Goal: Task Accomplishment & Management: Manage account settings

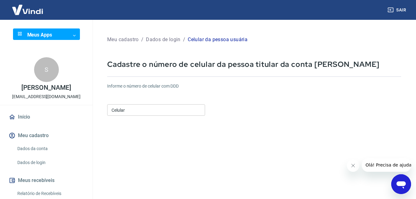
click at [130, 108] on input "Celular" at bounding box center [156, 109] width 98 height 11
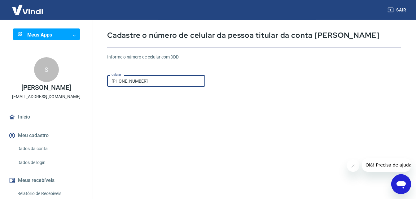
scroll to position [94, 0]
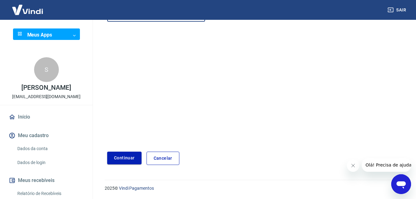
type input "[PHONE_NUMBER]"
click at [130, 159] on button "Continuar" at bounding box center [124, 158] width 34 height 13
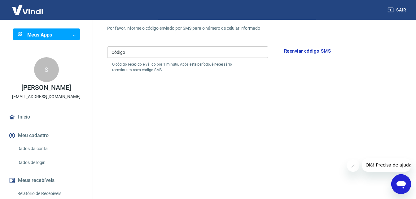
scroll to position [63, 0]
click at [129, 52] on input "Código" at bounding box center [187, 52] width 161 height 11
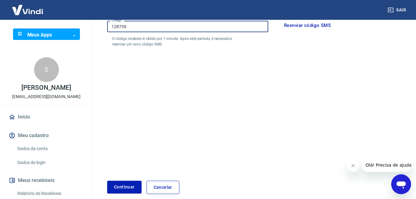
scroll to position [118, 0]
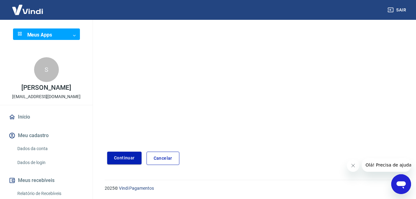
type input "128739"
click at [123, 157] on button "Continuar" at bounding box center [124, 158] width 34 height 13
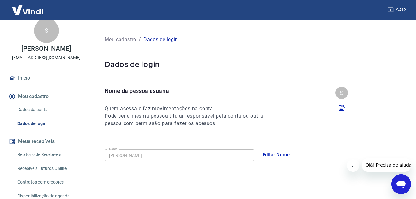
scroll to position [63, 0]
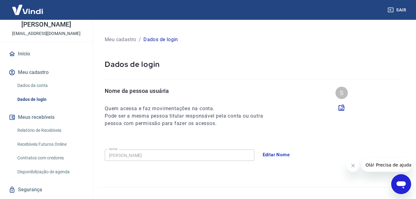
click at [346, 65] on p "Dados de login" at bounding box center [253, 64] width 296 height 10
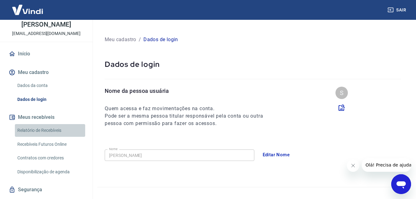
click at [57, 136] on link "Relatório de Recebíveis" at bounding box center [50, 130] width 70 height 13
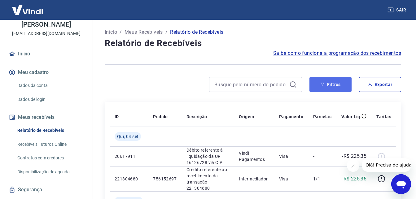
click at [335, 85] on button "Filtros" at bounding box center [330, 84] width 42 height 15
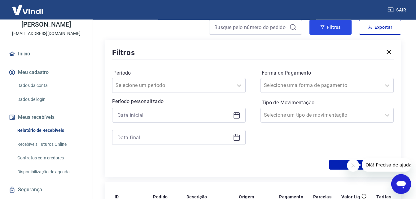
scroll to position [63, 0]
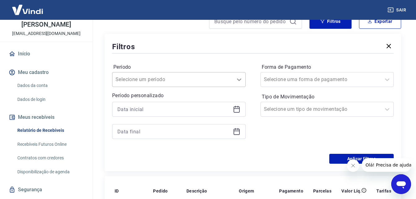
click at [240, 80] on icon at bounding box center [238, 79] width 7 height 7
click at [234, 110] on icon at bounding box center [237, 110] width 6 height 6
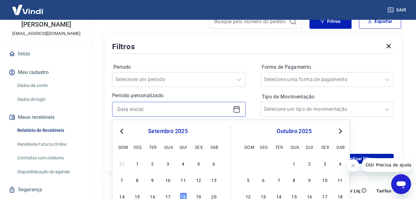
scroll to position [126, 0]
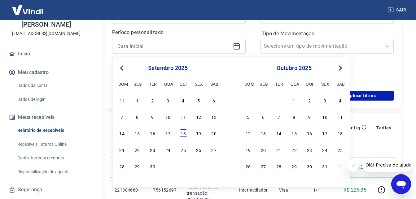
click at [184, 133] on div "18" at bounding box center [183, 132] width 7 height 7
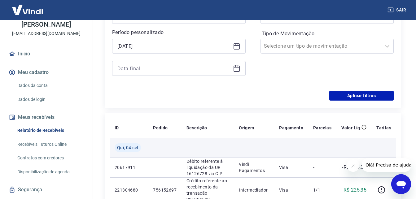
type input "[DATE]"
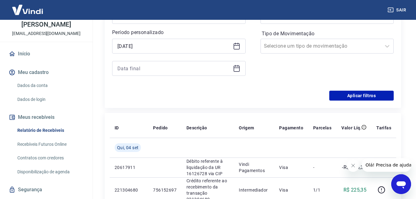
click at [237, 69] on icon at bounding box center [236, 68] width 7 height 7
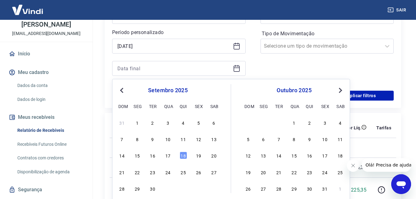
click at [340, 90] on span "Next Month" at bounding box center [340, 90] width 0 height 7
click at [310, 158] on div "18" at bounding box center [309, 155] width 7 height 7
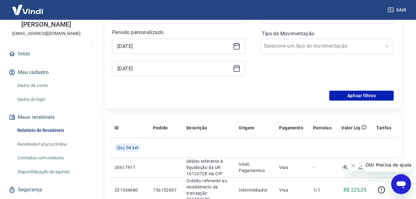
click at [238, 70] on icon at bounding box center [236, 68] width 7 height 7
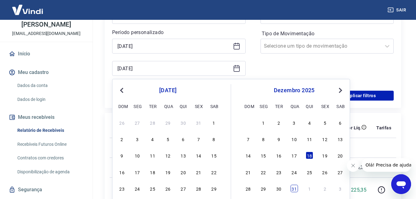
click at [294, 192] on div "31" at bounding box center [294, 188] width 7 height 7
type input "[DATE]"
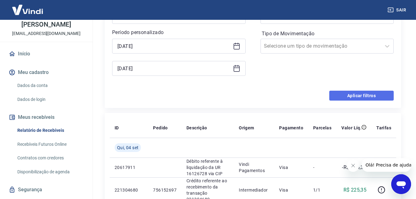
click at [347, 97] on button "Aplicar filtros" at bounding box center [361, 96] width 64 height 10
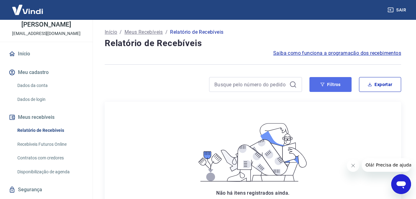
click at [327, 83] on button "Filtros" at bounding box center [330, 84] width 42 height 15
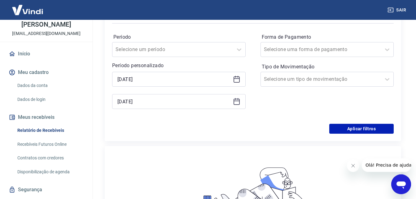
scroll to position [95, 0]
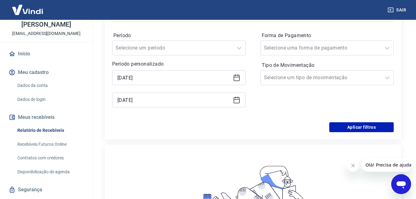
click at [235, 100] on icon at bounding box center [236, 99] width 7 height 7
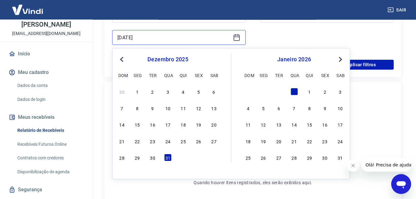
scroll to position [158, 0]
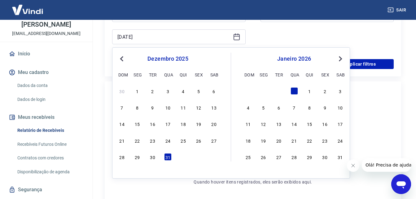
click at [119, 59] on button "Previous Month" at bounding box center [121, 58] width 7 height 7
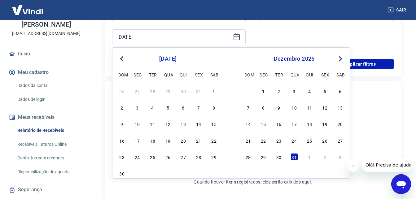
click at [119, 59] on button "Previous Month" at bounding box center [121, 58] width 7 height 7
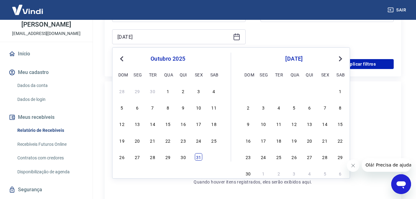
click at [199, 159] on div "31" at bounding box center [198, 156] width 7 height 7
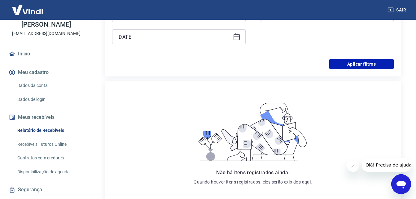
type input "[DATE]"
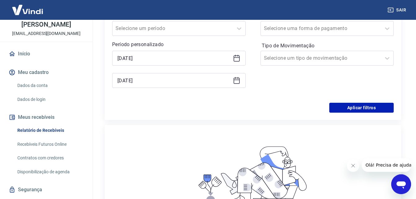
scroll to position [95, 0]
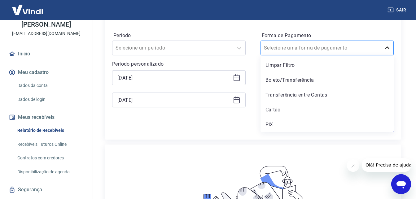
click at [388, 47] on icon at bounding box center [386, 47] width 7 height 7
click at [295, 109] on div "Cartão" at bounding box center [326, 110] width 133 height 12
click at [295, 109] on div "Forma de Pagamento option Cartão focused, 4 of 5. 5 results available. Use Up a…" at bounding box center [326, 73] width 133 height 84
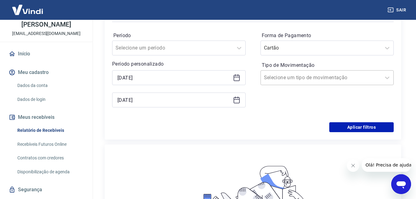
click at [356, 80] on div at bounding box center [321, 77] width 114 height 9
click at [208, 123] on div "Aplicar filtros" at bounding box center [253, 127] width 282 height 10
click at [354, 127] on button "Aplicar filtros" at bounding box center [361, 127] width 64 height 10
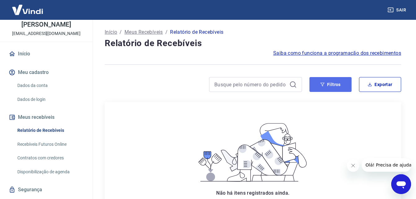
click at [322, 83] on icon "button" at bounding box center [322, 84] width 4 height 4
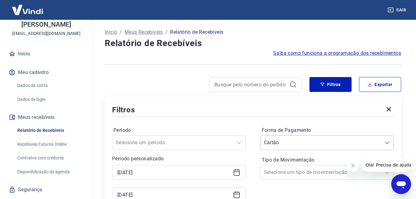
click at [388, 141] on div "Cartão" at bounding box center [326, 142] width 133 height 15
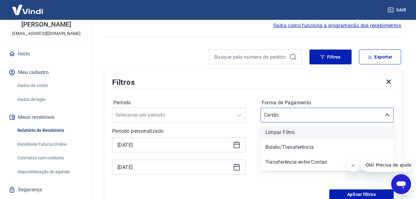
scroll to position [28, 0]
click at [281, 131] on div "Limpar Filtro" at bounding box center [326, 132] width 133 height 12
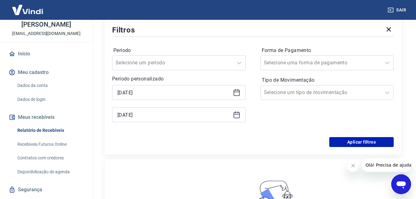
scroll to position [91, 0]
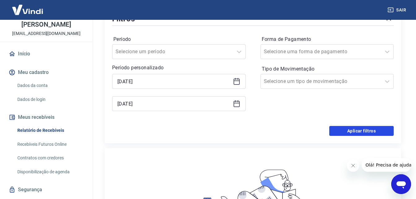
click at [354, 131] on button "Aplicar filtros" at bounding box center [361, 131] width 64 height 10
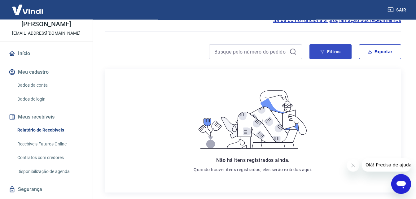
scroll to position [32, 0]
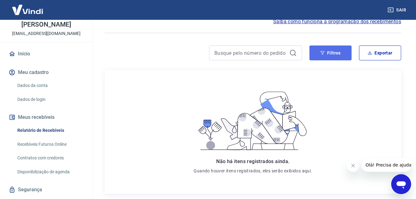
click at [321, 52] on icon "button" at bounding box center [323, 53] width 4 height 4
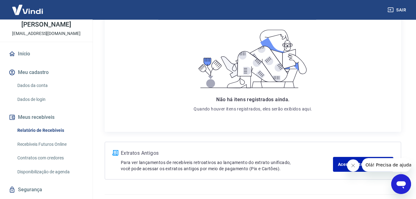
scroll to position [246, 0]
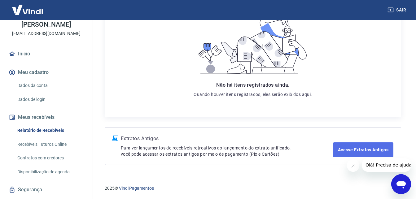
click at [346, 150] on link "Acesse Extratos Antigos" at bounding box center [363, 149] width 60 height 15
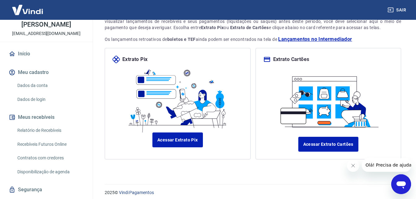
scroll to position [57, 0]
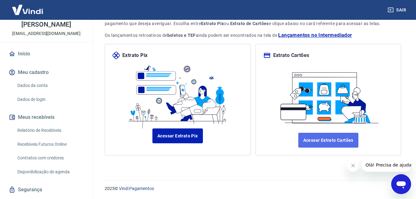
click at [314, 140] on link "Acessar Extrato Cartões" at bounding box center [328, 140] width 60 height 15
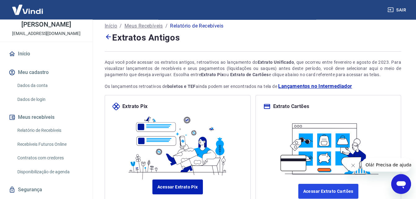
scroll to position [0, 0]
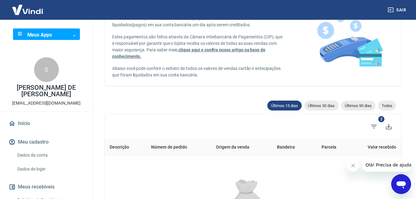
scroll to position [63, 0]
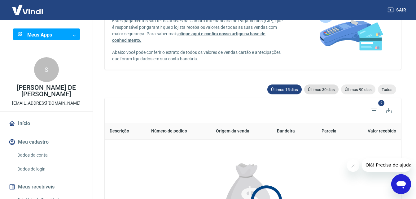
click at [318, 91] on span "Últimos 30 dias" at bounding box center [321, 89] width 34 height 5
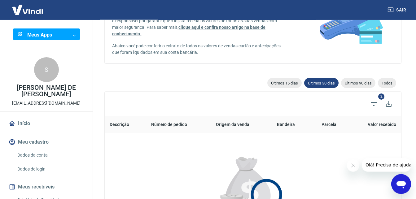
scroll to position [105, 0]
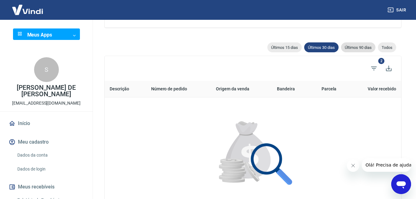
click at [360, 46] on span "Últimos 90 dias" at bounding box center [358, 47] width 34 height 5
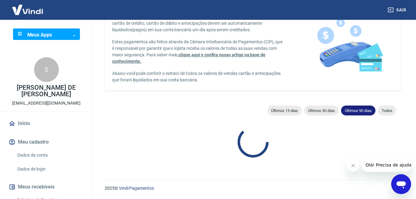
type input "20/06/2025"
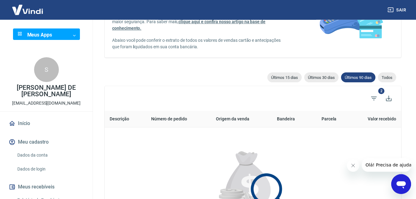
scroll to position [74, 0]
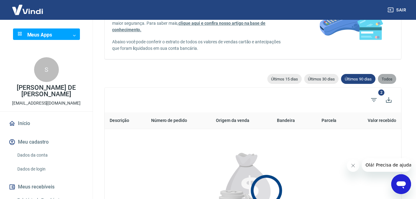
click at [391, 77] on span "Todos" at bounding box center [387, 79] width 18 height 5
